Goal: Task Accomplishment & Management: Manage account settings

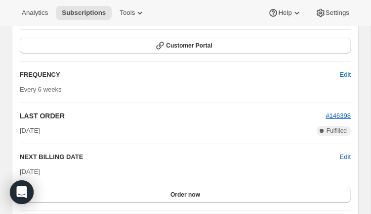
scroll to position [929, 0]
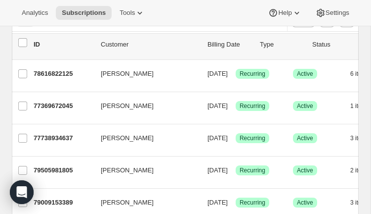
scroll to position [45, 0]
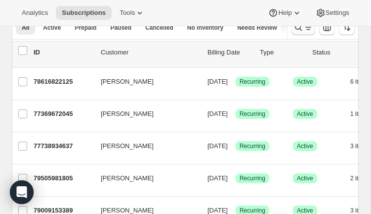
click at [305, 31] on icon "Search and filter results" at bounding box center [309, 27] width 10 height 10
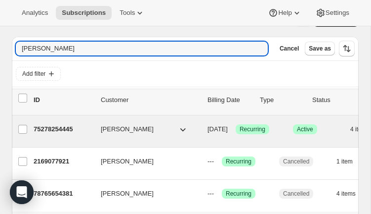
scroll to position [24, 0]
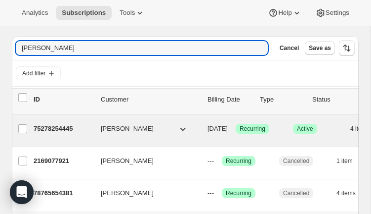
type input "[PERSON_NAME]"
click at [72, 131] on p "75278254445" at bounding box center [63, 129] width 59 height 10
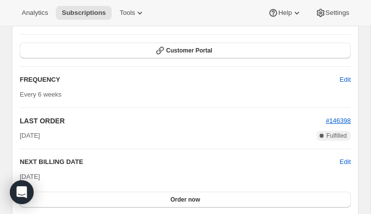
scroll to position [894, 0]
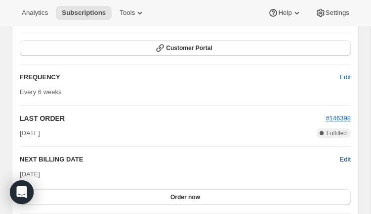
click at [345, 160] on span "Edit" at bounding box center [345, 159] width 11 height 10
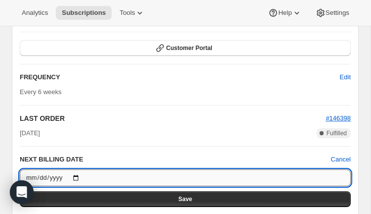
click at [80, 176] on input "[DATE]" at bounding box center [185, 177] width 331 height 17
click at [78, 176] on input "[DATE]" at bounding box center [185, 177] width 331 height 17
type input "[DATE]"
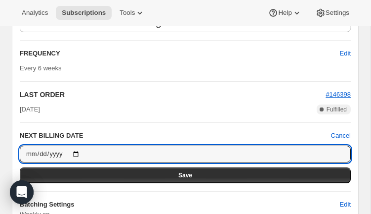
scroll to position [920, 0]
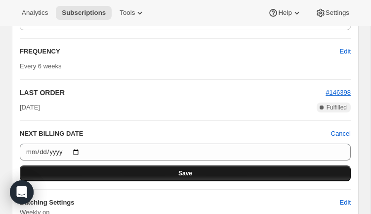
click at [223, 175] on button "Save" at bounding box center [185, 173] width 331 height 16
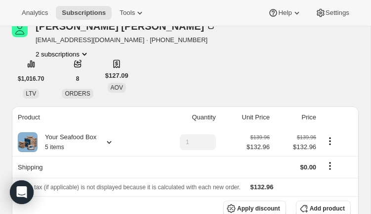
scroll to position [0, 0]
